Goal: Information Seeking & Learning: Obtain resource

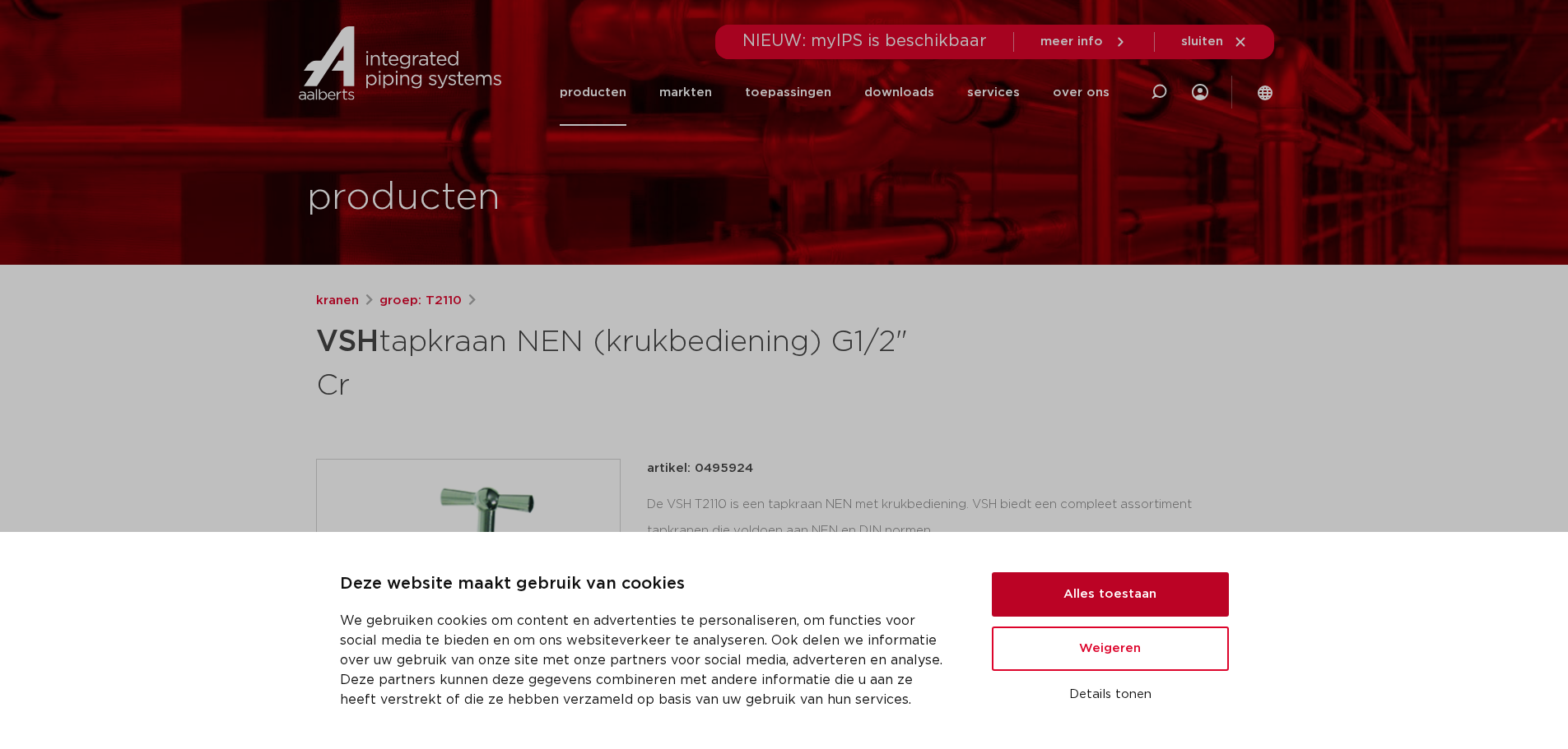
click at [1163, 591] on button "Alles toestaan" at bounding box center [1110, 595] width 237 height 45
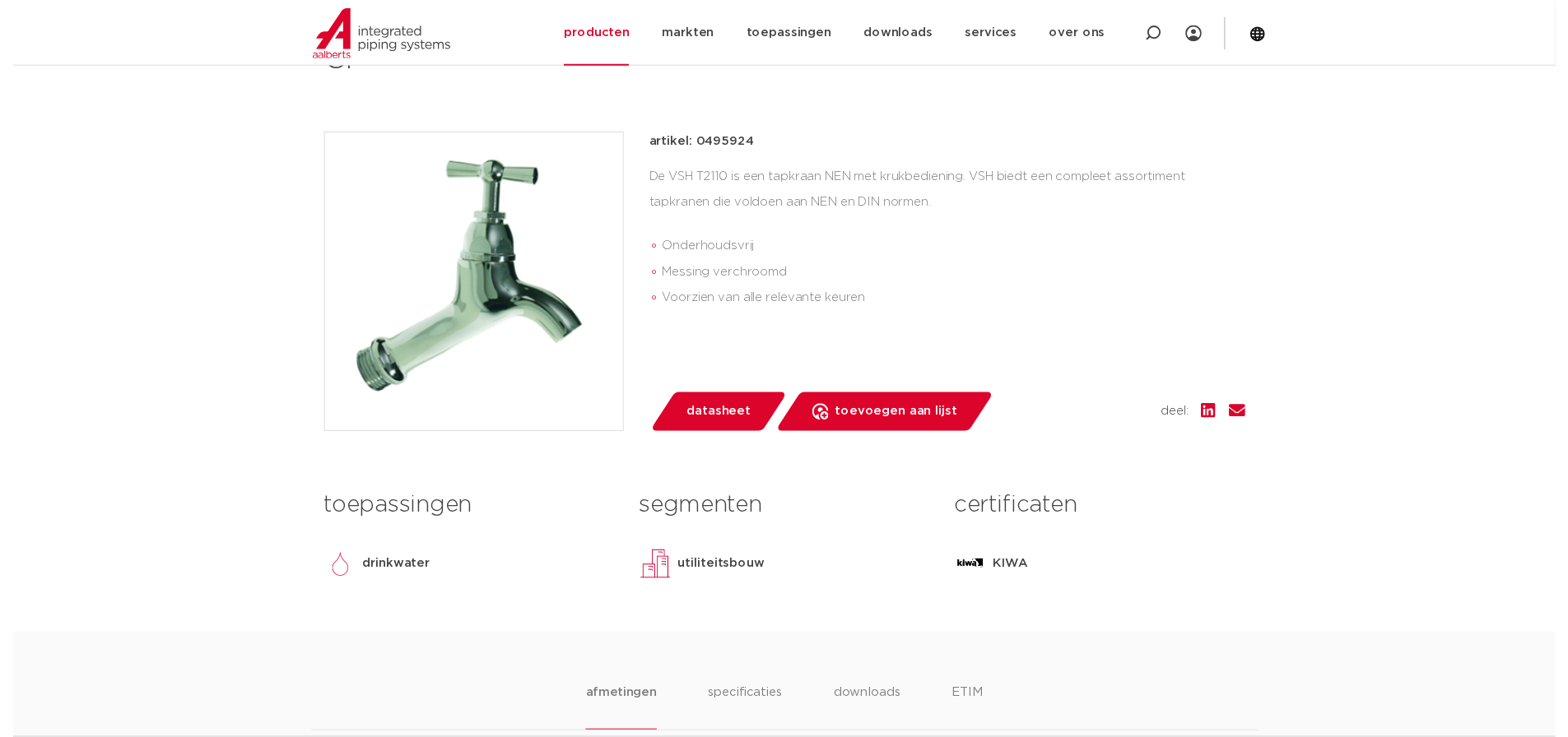
scroll to position [329, 0]
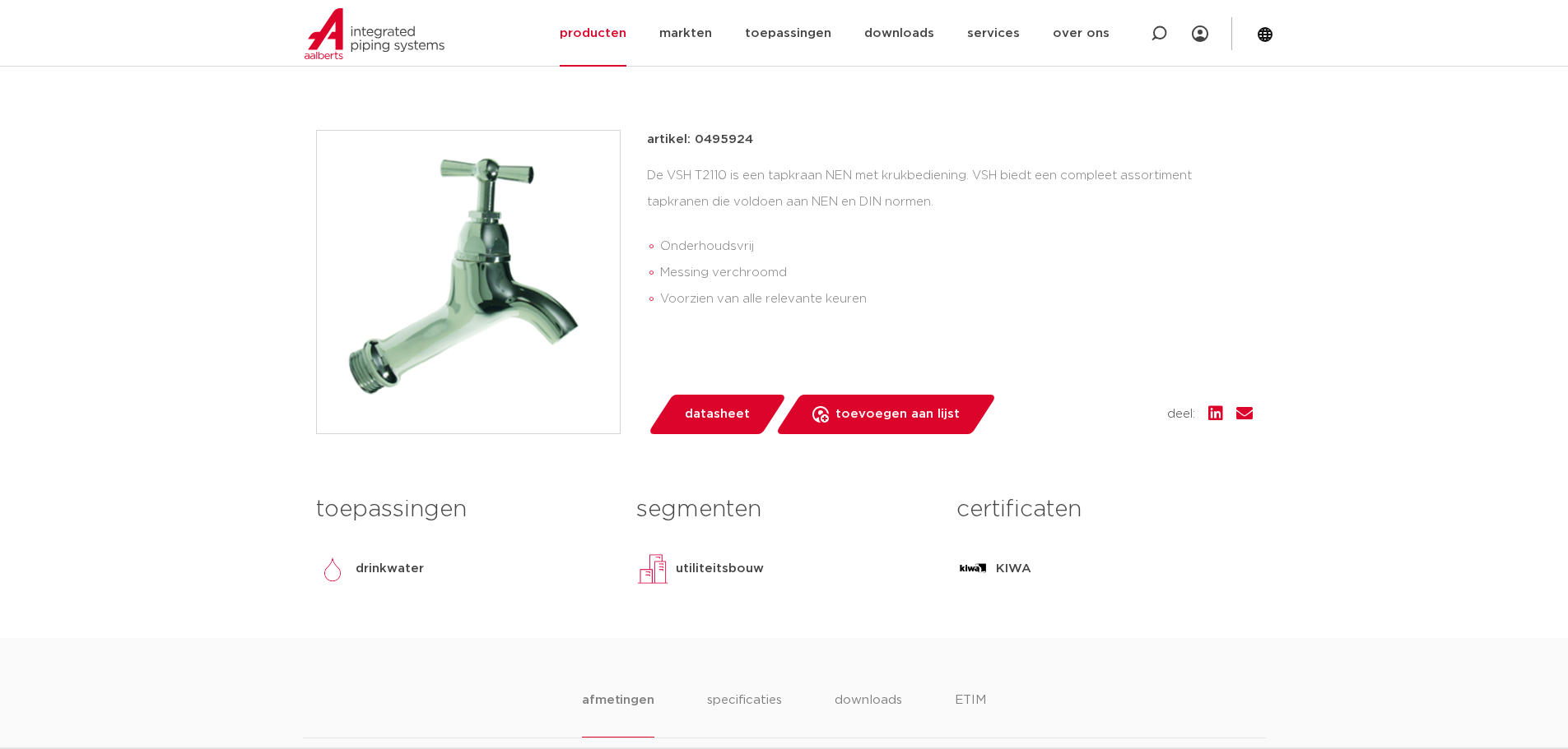
click at [705, 411] on span "datasheet" at bounding box center [718, 415] width 65 height 27
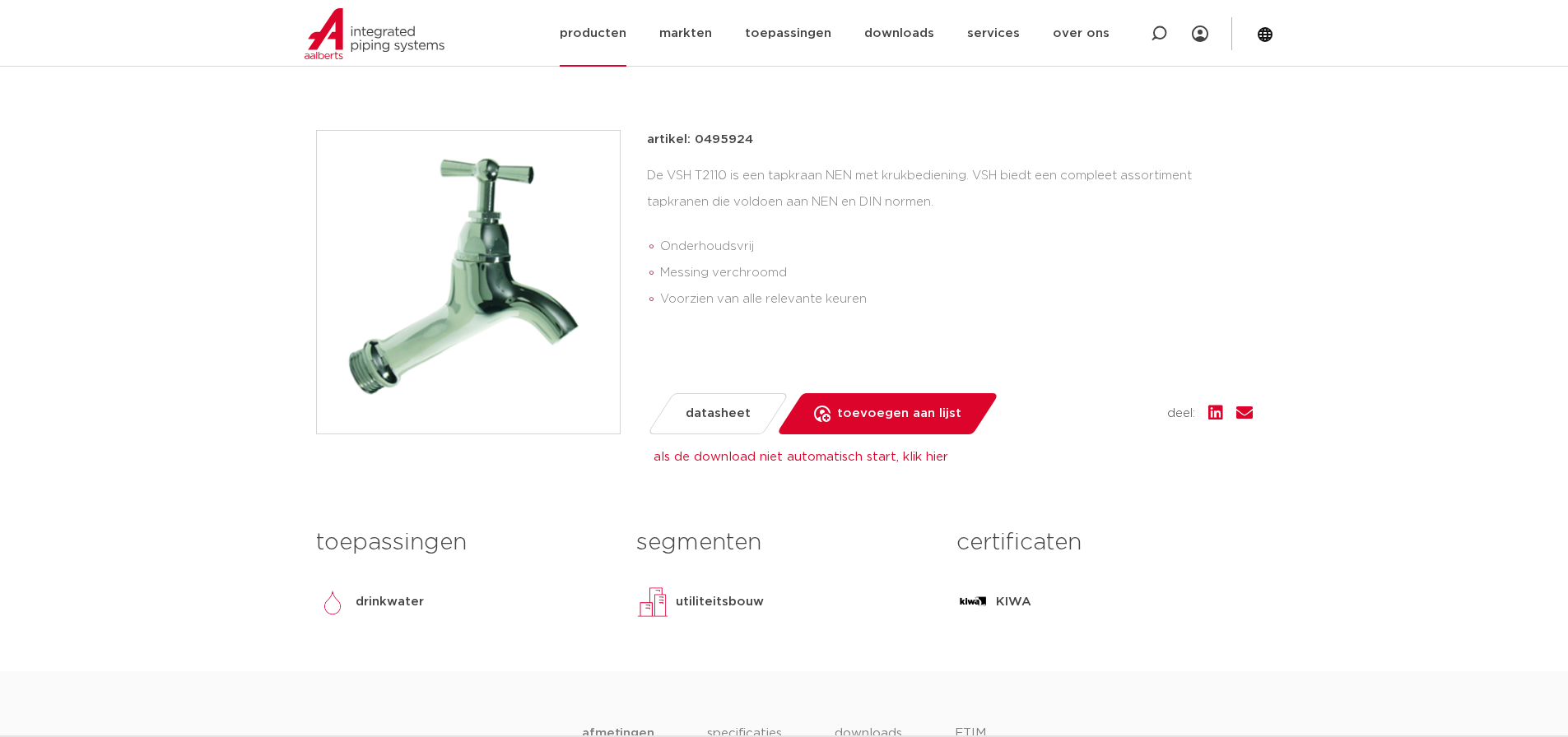
click at [627, 33] on link "producten" at bounding box center [592, 33] width 66 height 66
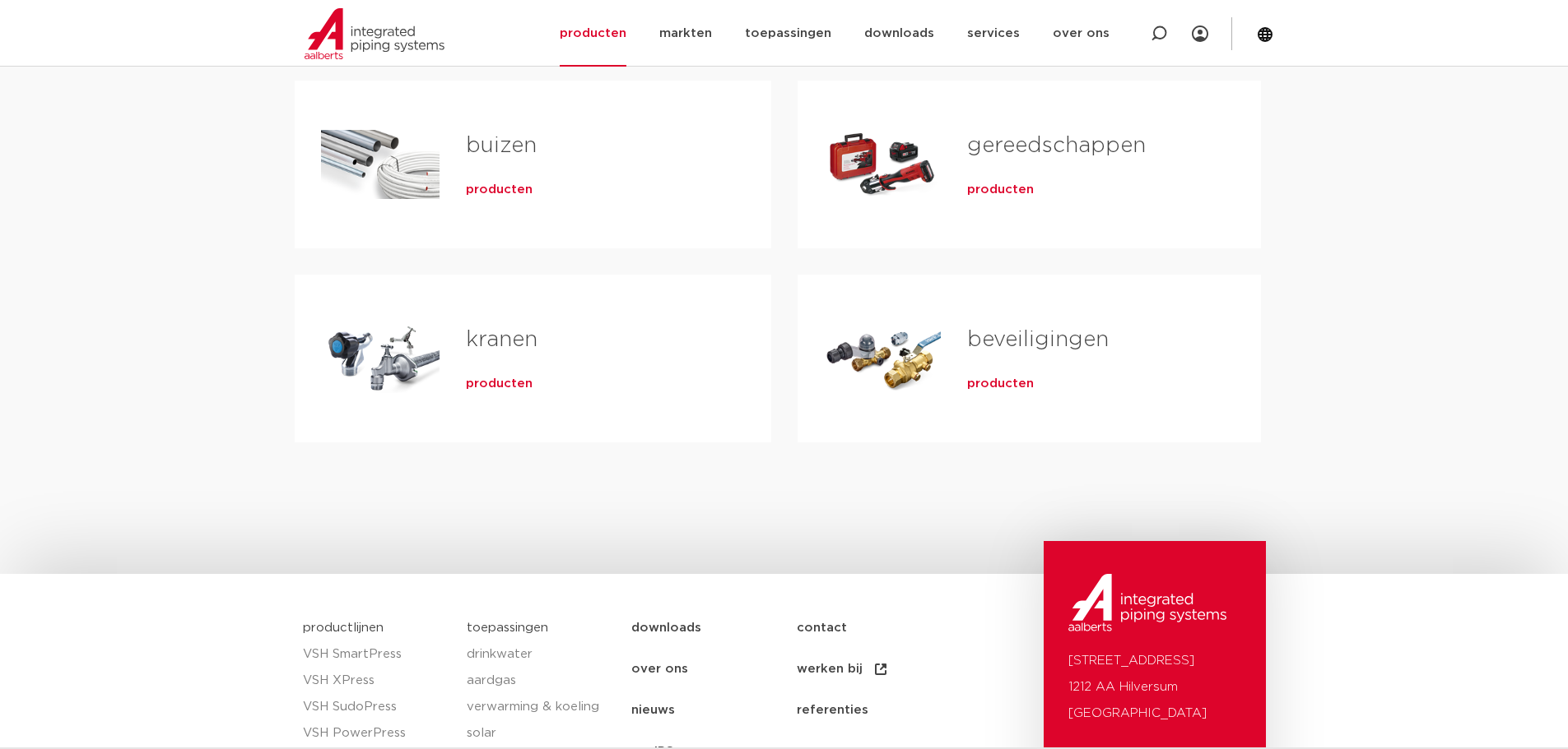
scroll to position [549, 0]
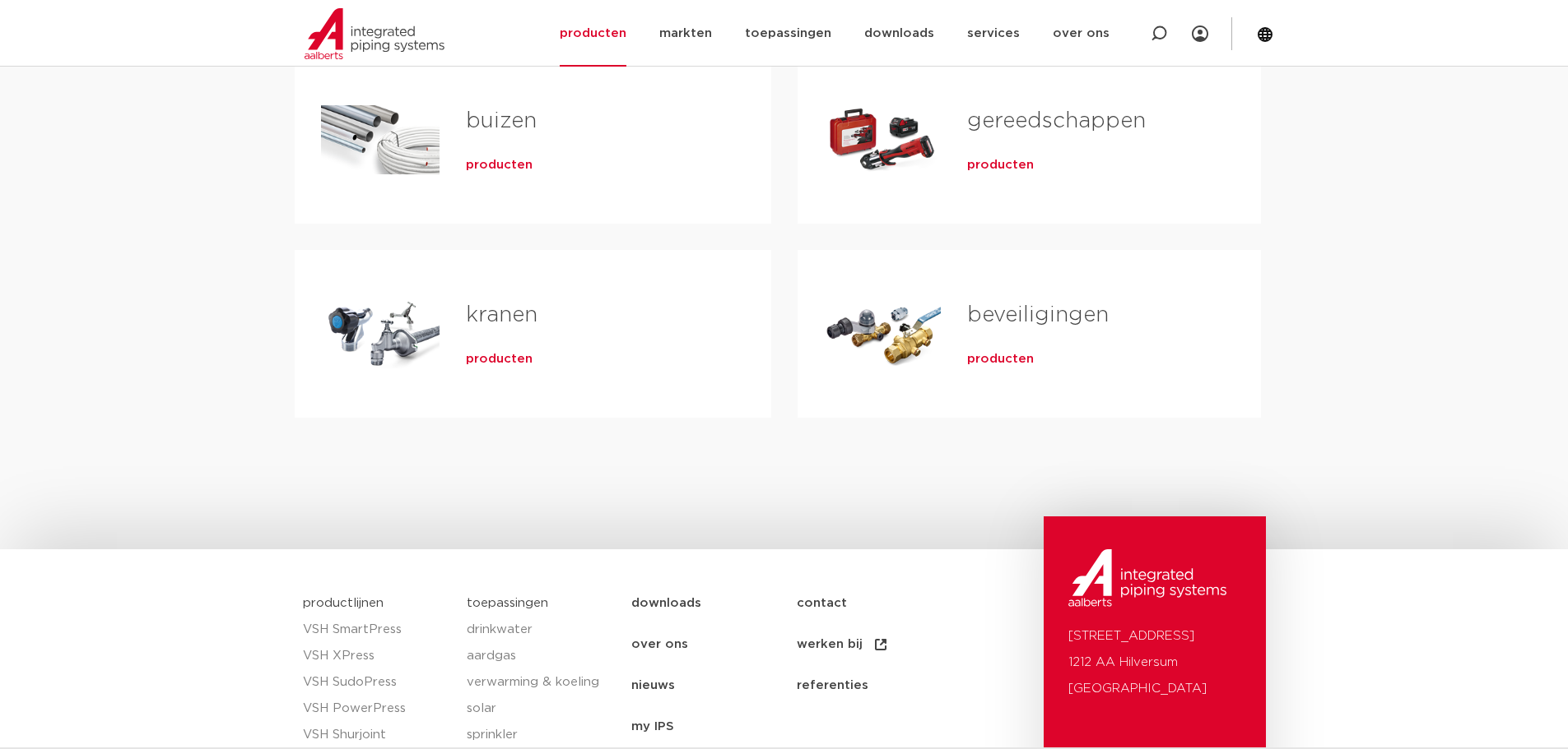
click at [499, 358] on span "producten" at bounding box center [499, 359] width 66 height 17
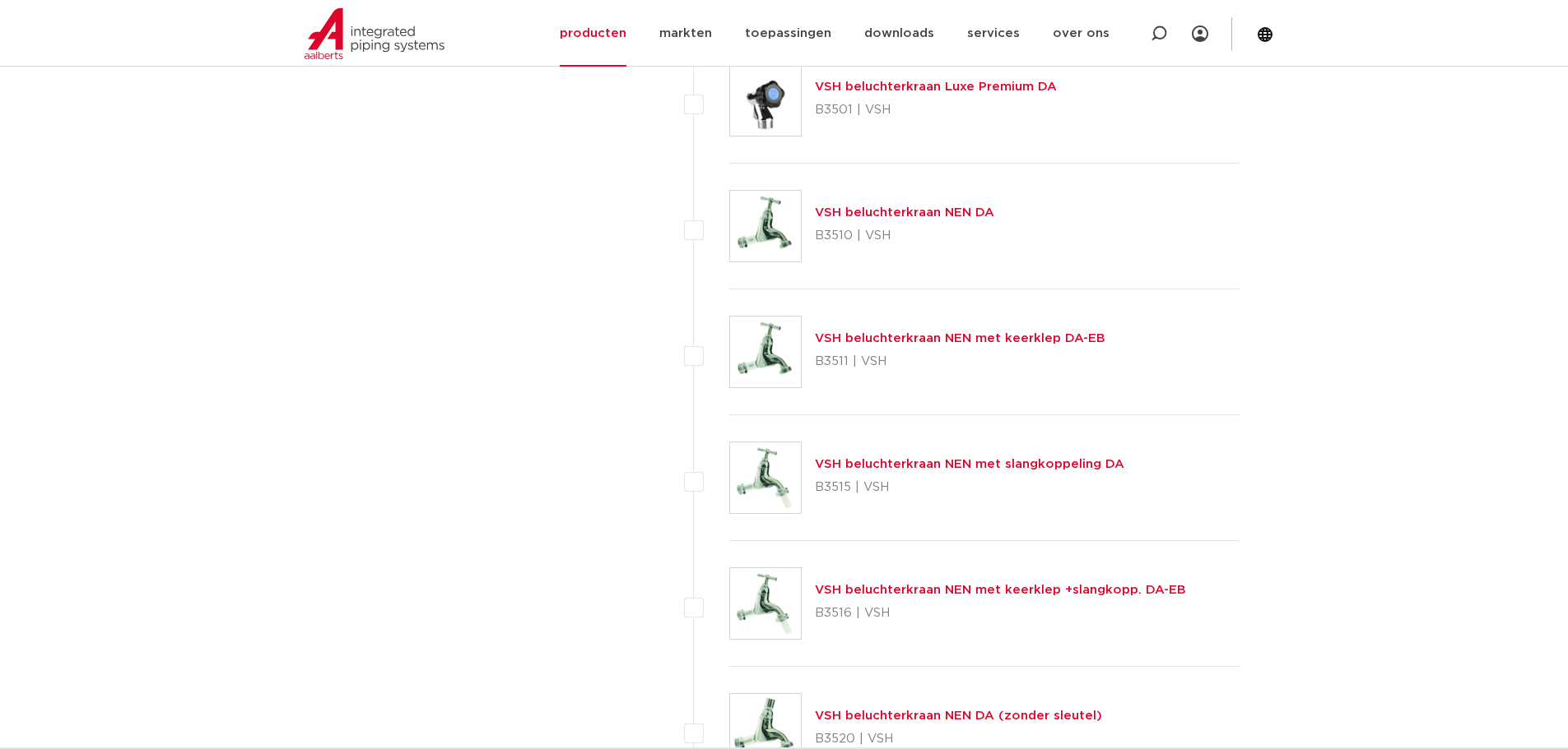
scroll to position [5264, 0]
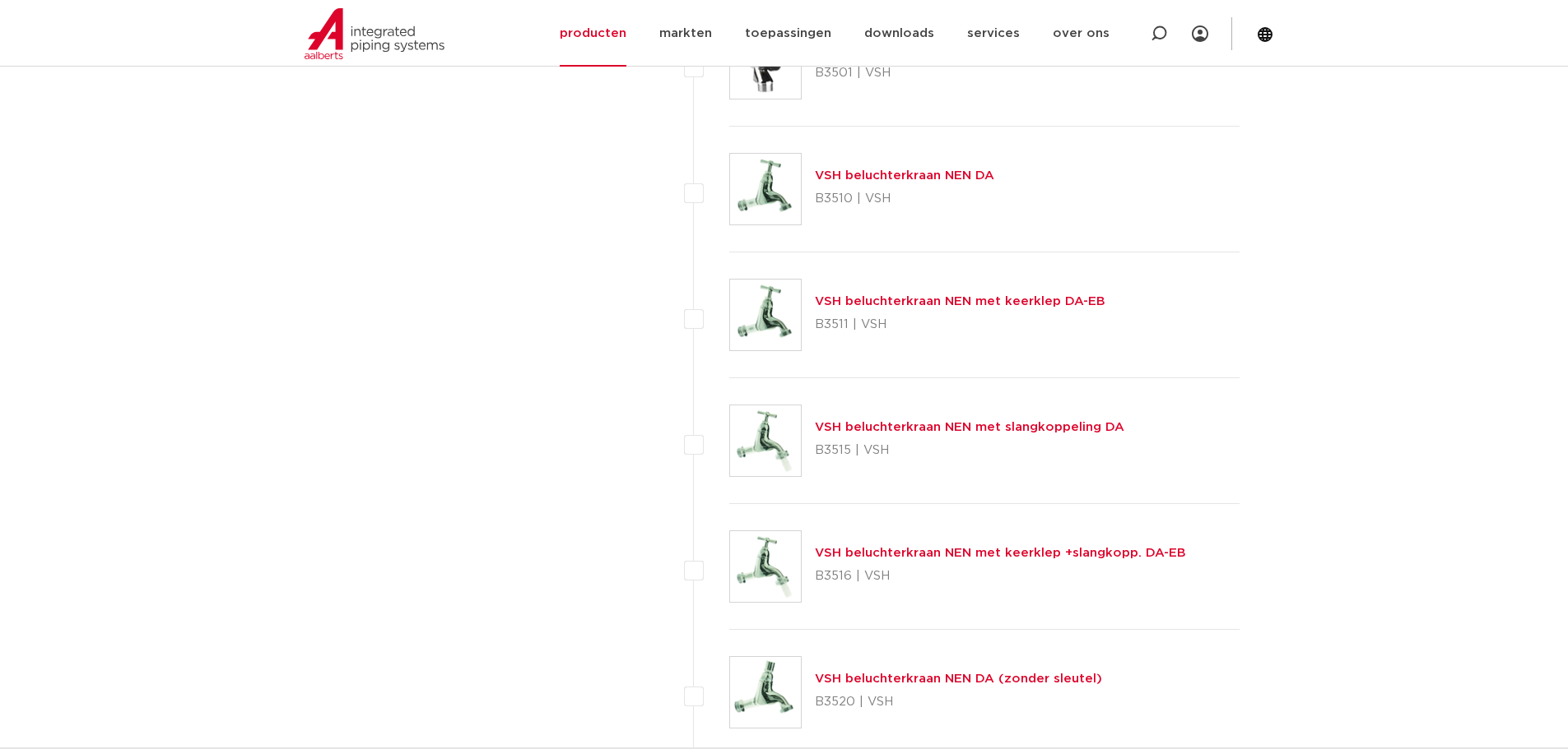
click at [884, 549] on link "VSH beluchterkraan NEN met keerklep +slangkopp. DA-EB" at bounding box center [1000, 553] width 371 height 12
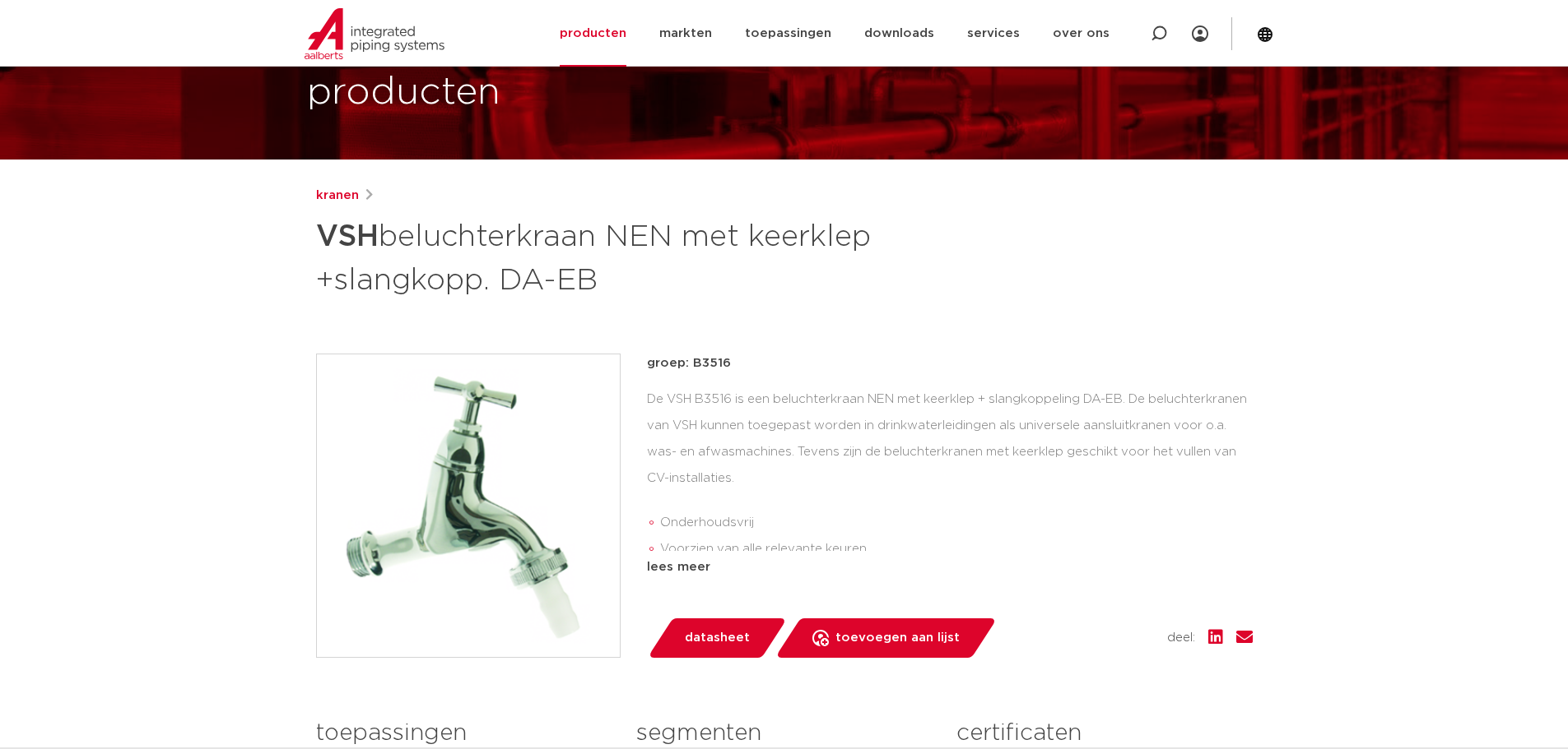
scroll to position [110, 0]
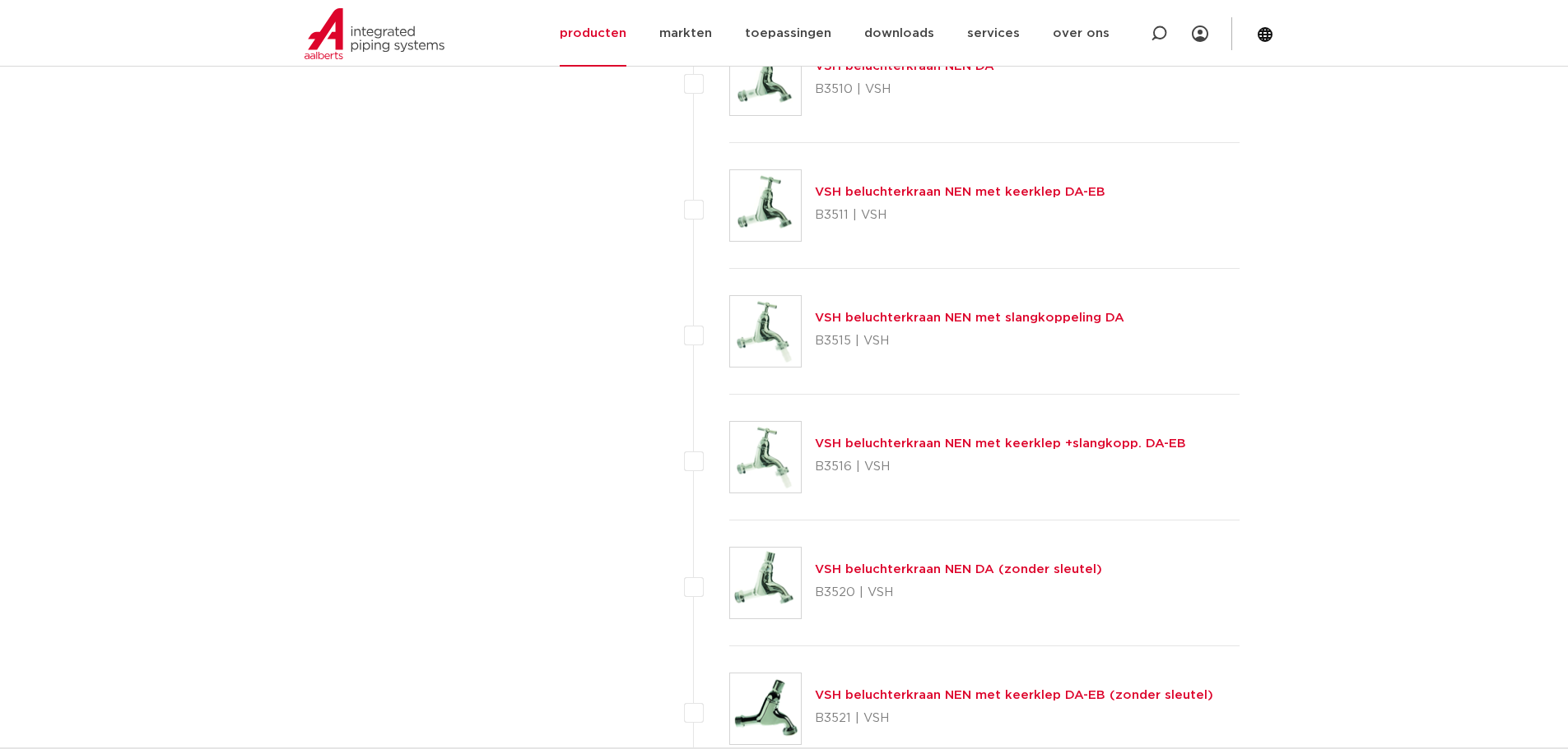
scroll to position [5264, 0]
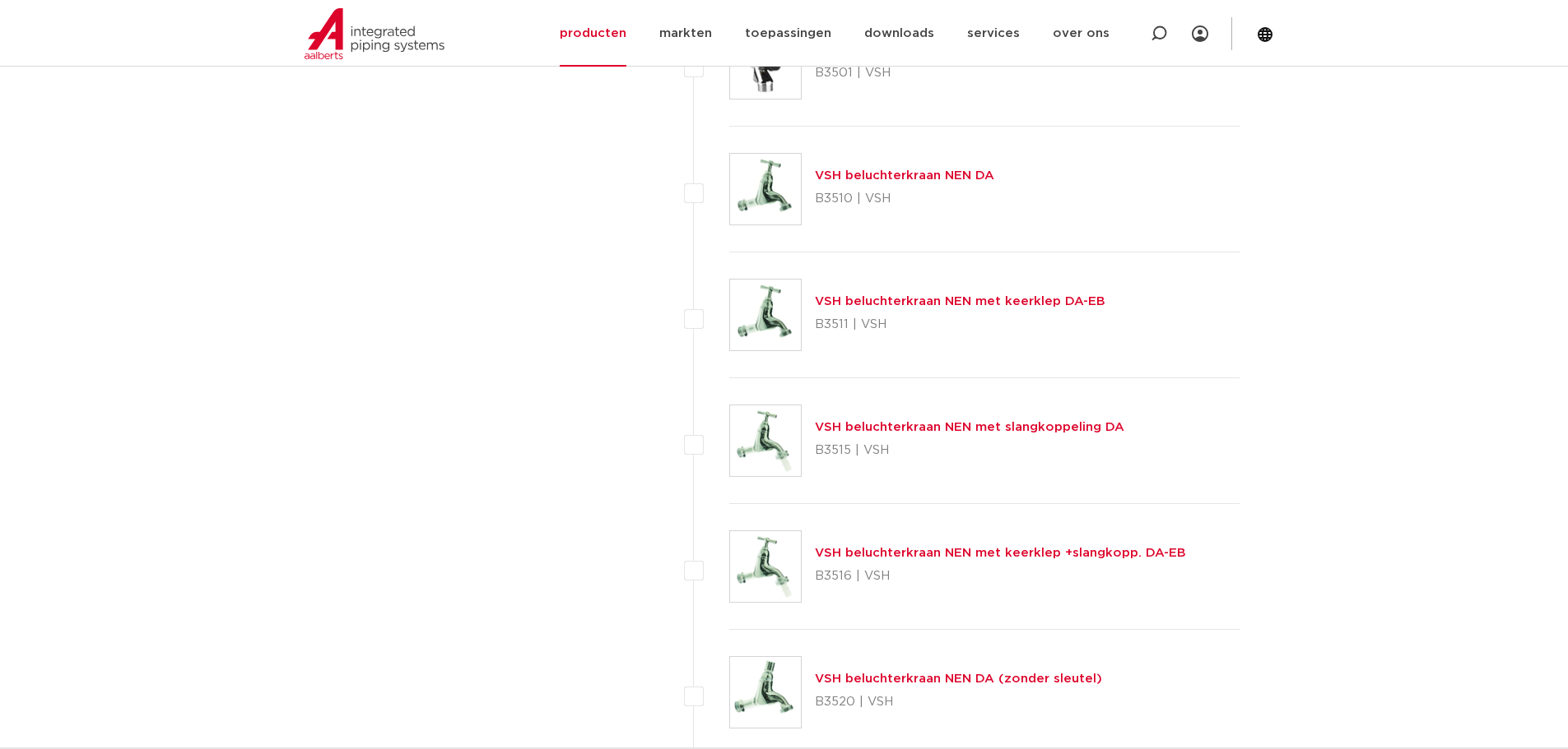
click at [870, 305] on link "VSH beluchterkraan NEN met keerklep DA-EB" at bounding box center [959, 301] width 290 height 12
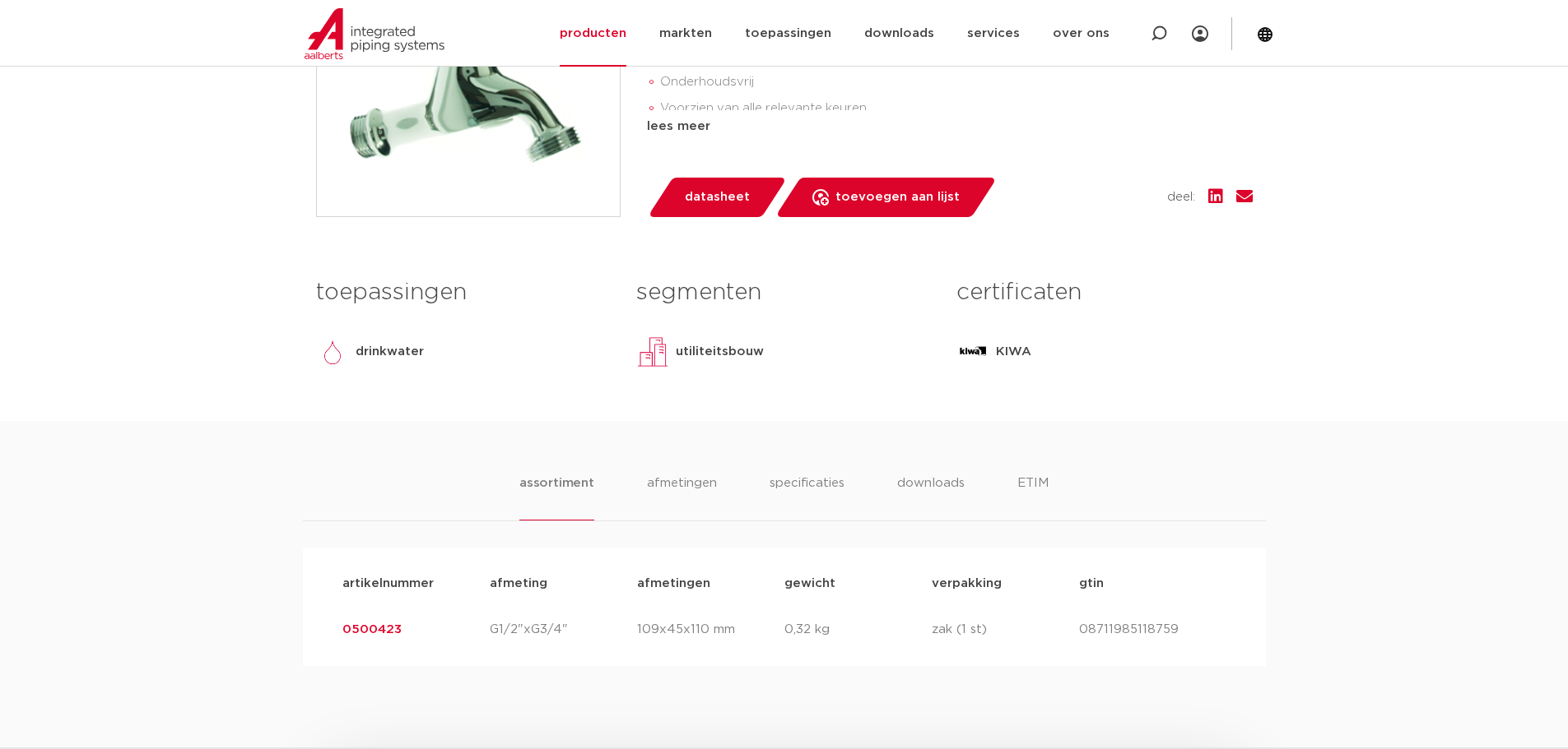
scroll to position [549, 0]
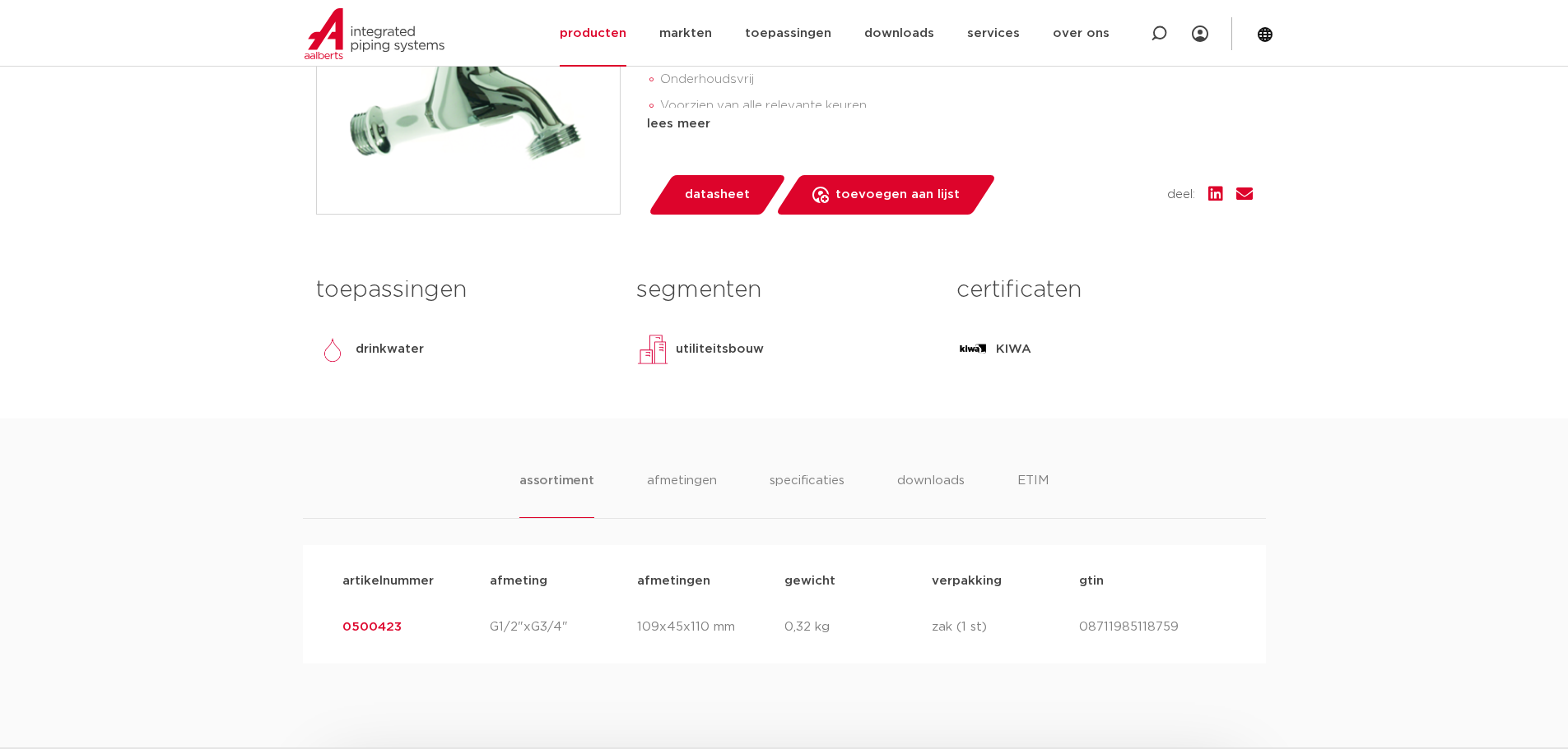
click at [386, 626] on link "0500423" at bounding box center [372, 627] width 59 height 12
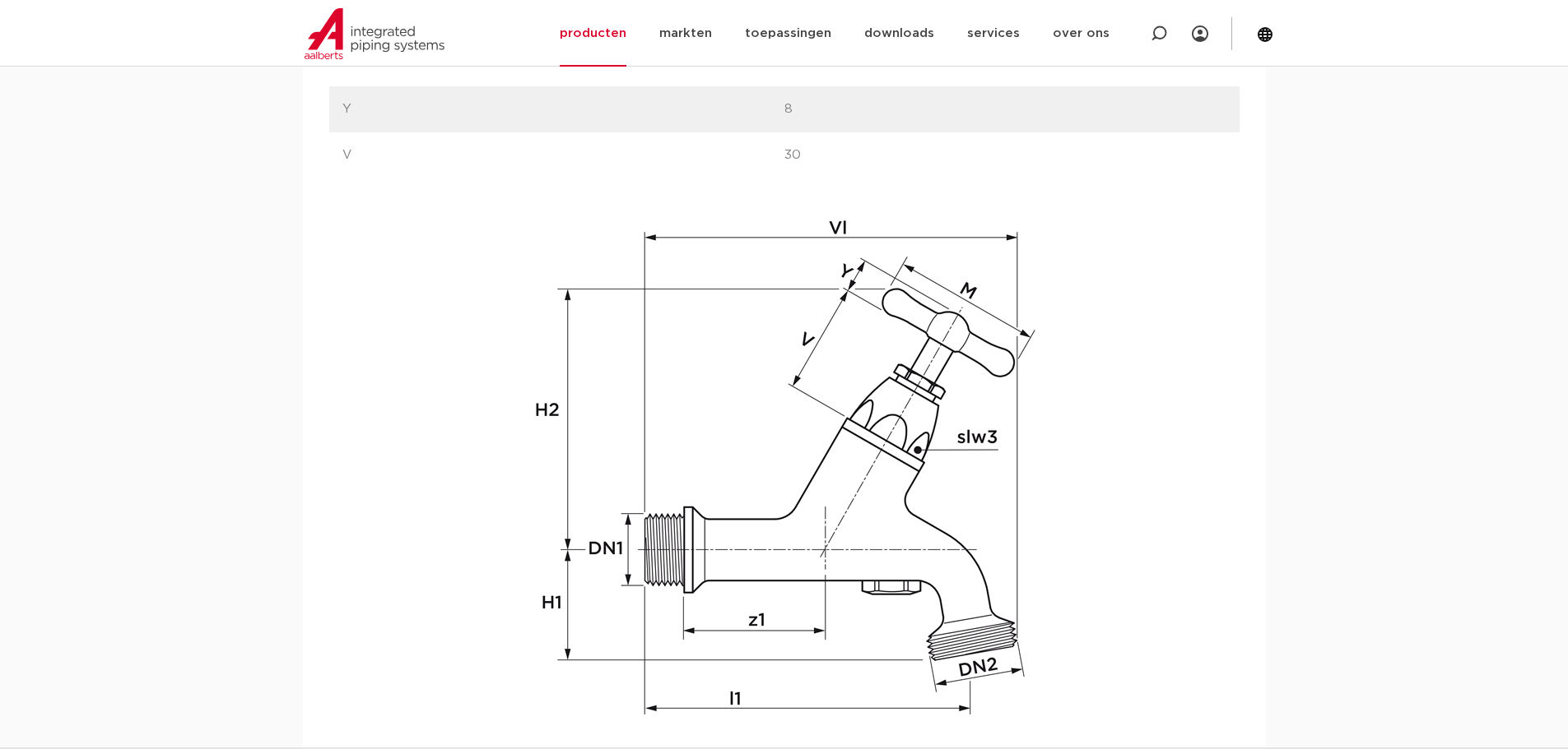
scroll to position [1316, 0]
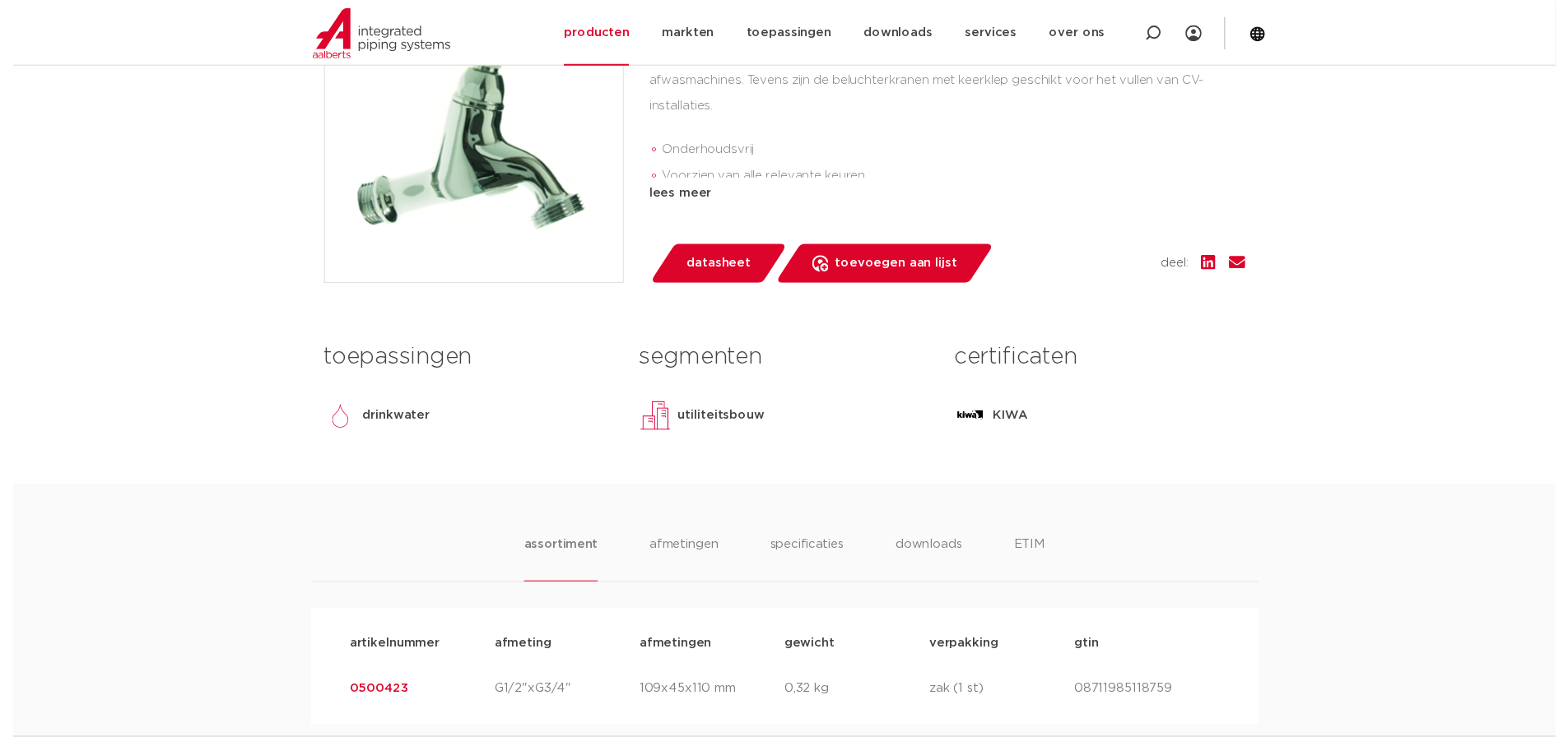
scroll to position [439, 0]
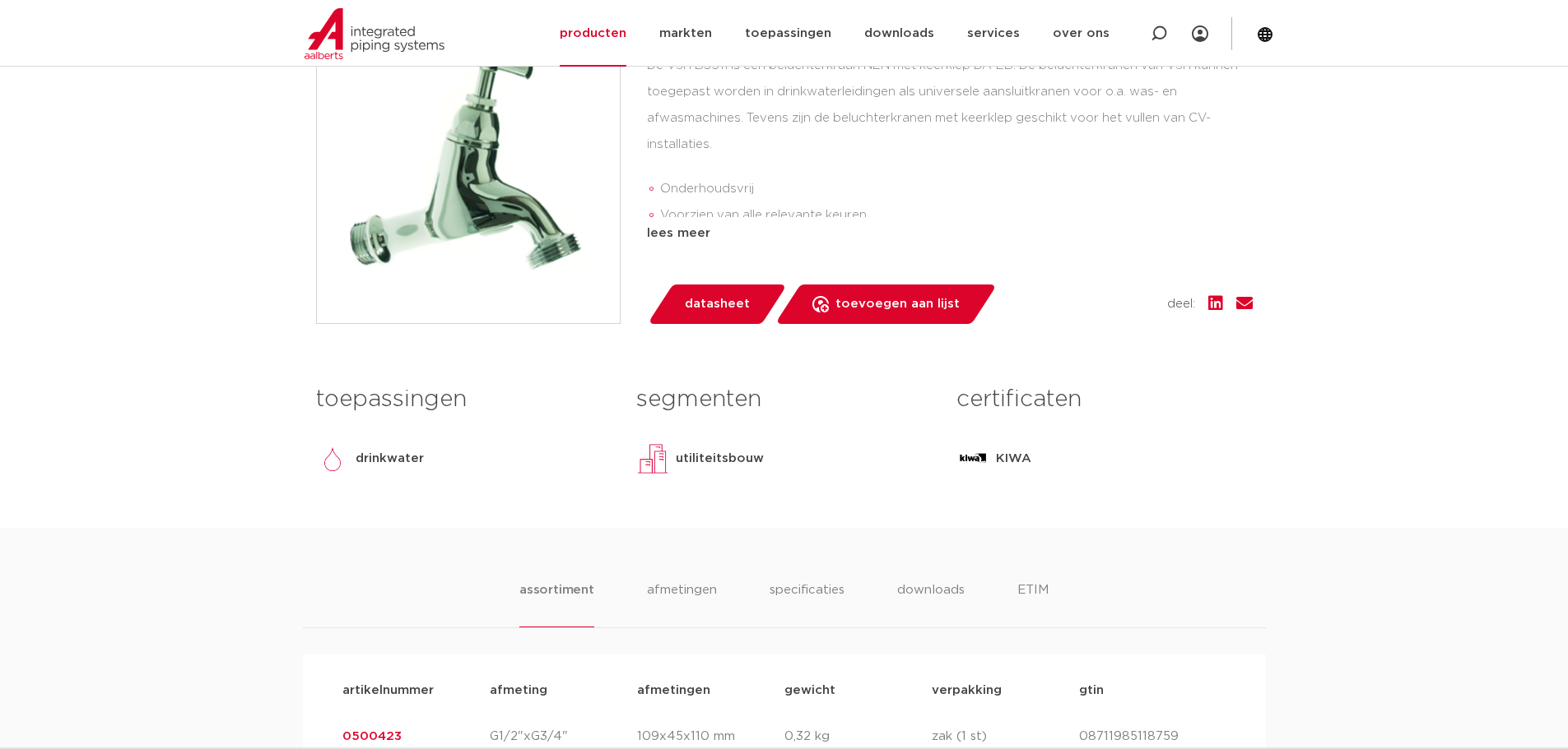
click at [696, 304] on span "datasheet" at bounding box center [718, 304] width 65 height 27
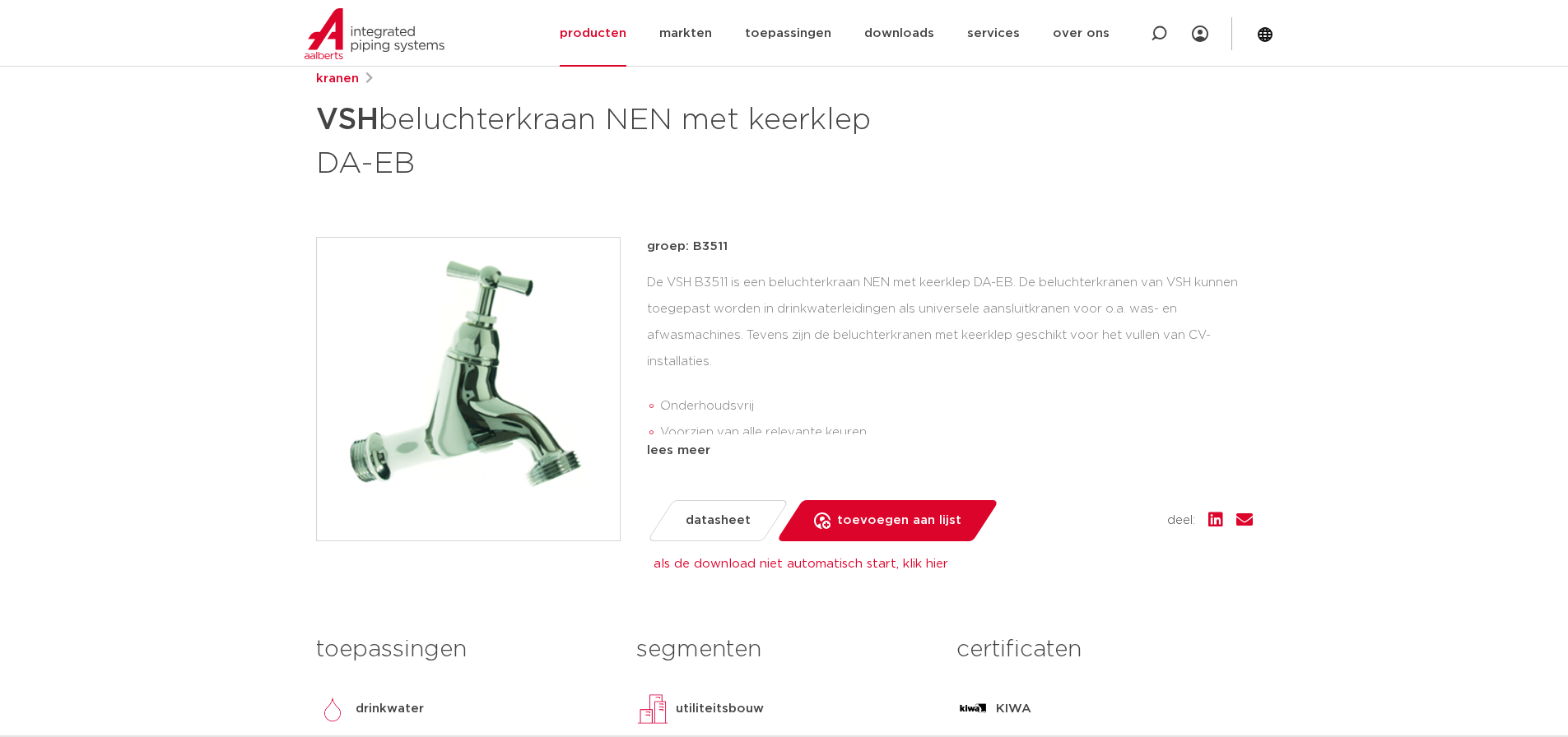
scroll to position [220, 0]
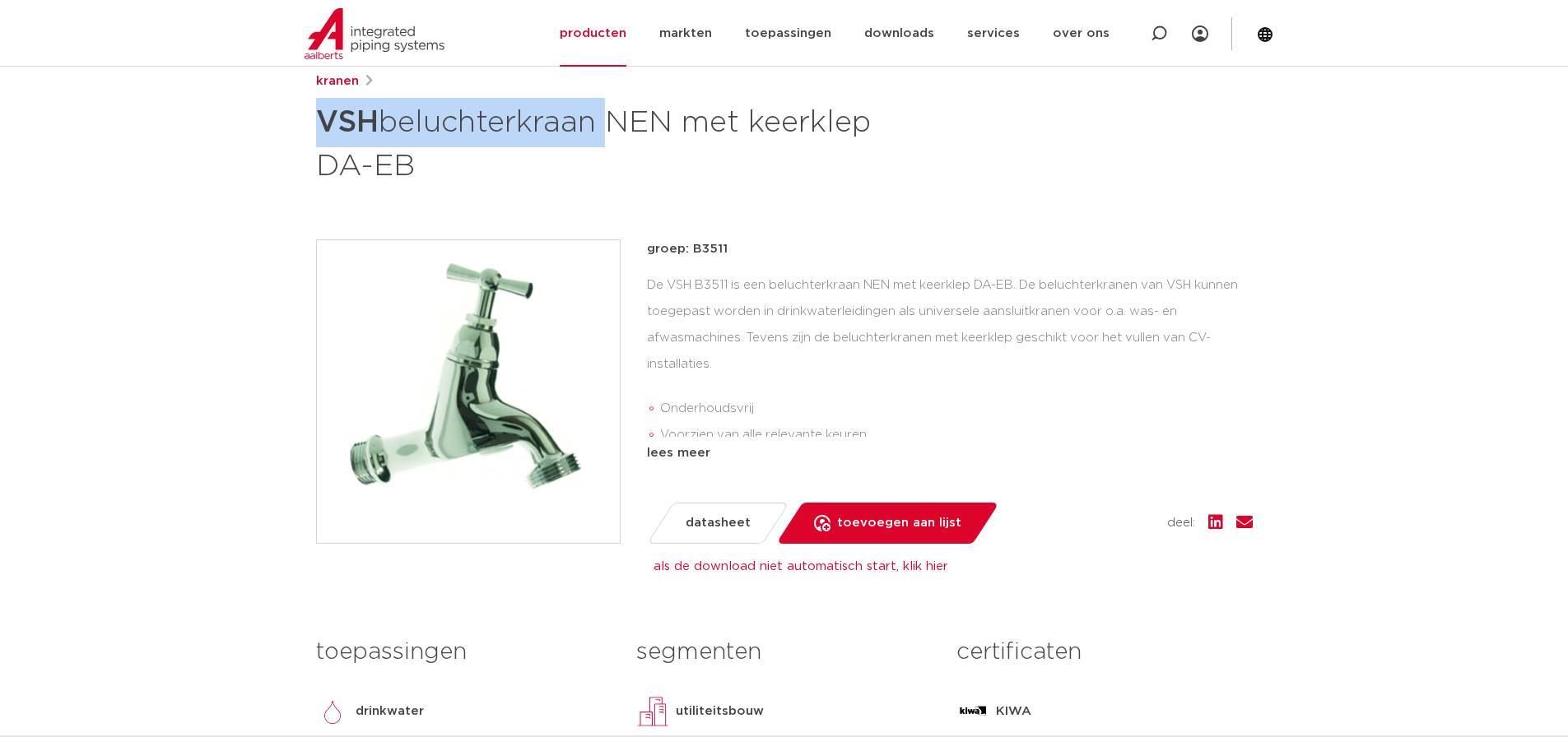
drag, startPoint x: 602, startPoint y: 126, endPoint x: 250, endPoint y: 135, distance: 352.1
copy h1 "VSH beluchterkraan"
